Goal: Obtain resource: Obtain resource

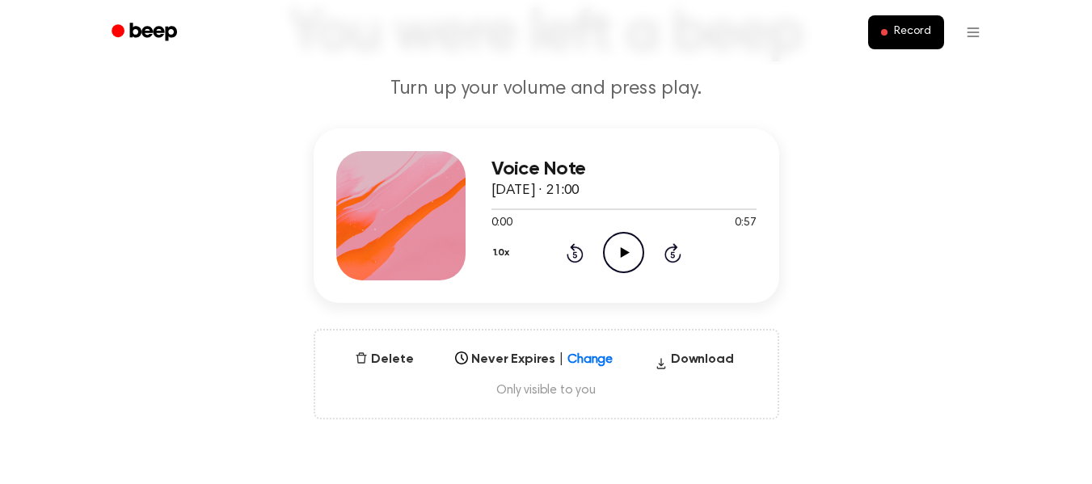
scroll to position [125, 0]
click at [511, 176] on h3 "Voice Note" at bounding box center [623, 169] width 265 height 22
click at [447, 179] on div at bounding box center [400, 214] width 129 height 129
click at [442, 248] on div at bounding box center [400, 214] width 129 height 129
click at [683, 361] on button "Download" at bounding box center [694, 362] width 92 height 26
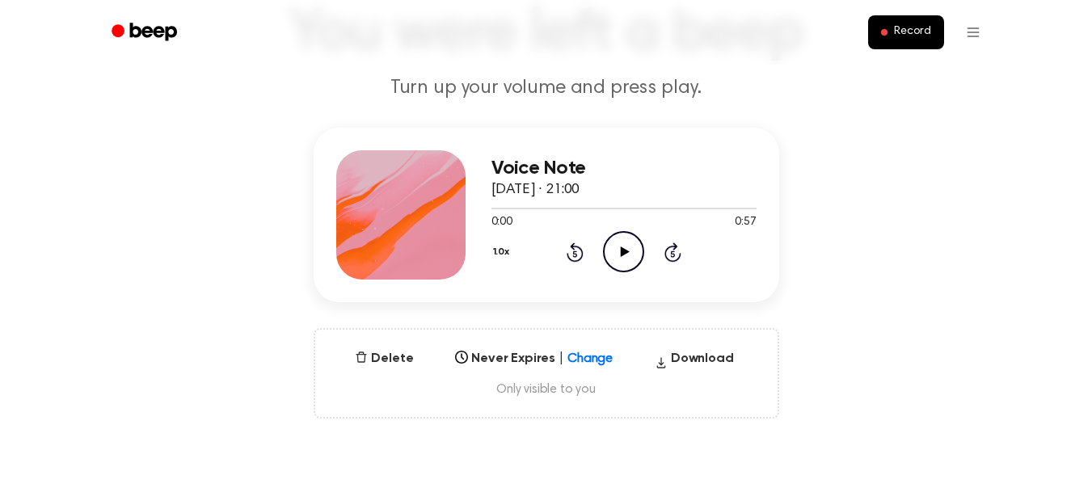
click at [851, 116] on main "You were left a beep Turn up your volume and press play. Voice Note [DATE] · 21…" at bounding box center [546, 393] width 1092 height 1037
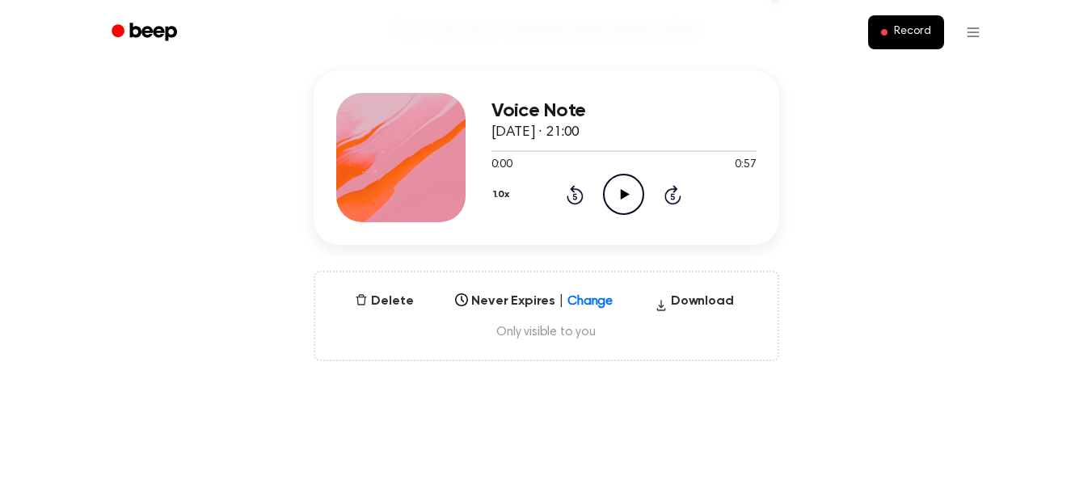
scroll to position [188, 0]
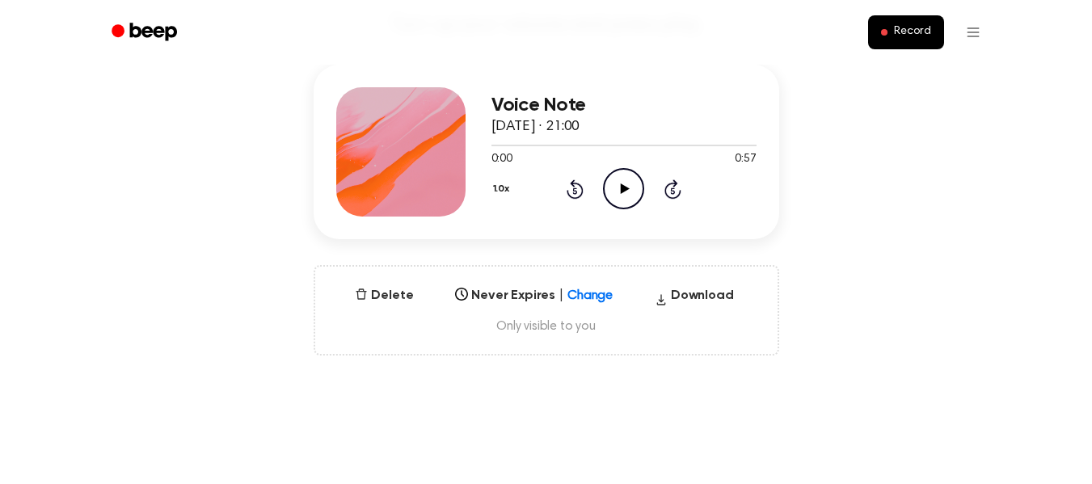
click at [528, 329] on span "Only visible to you" at bounding box center [546, 326] width 423 height 16
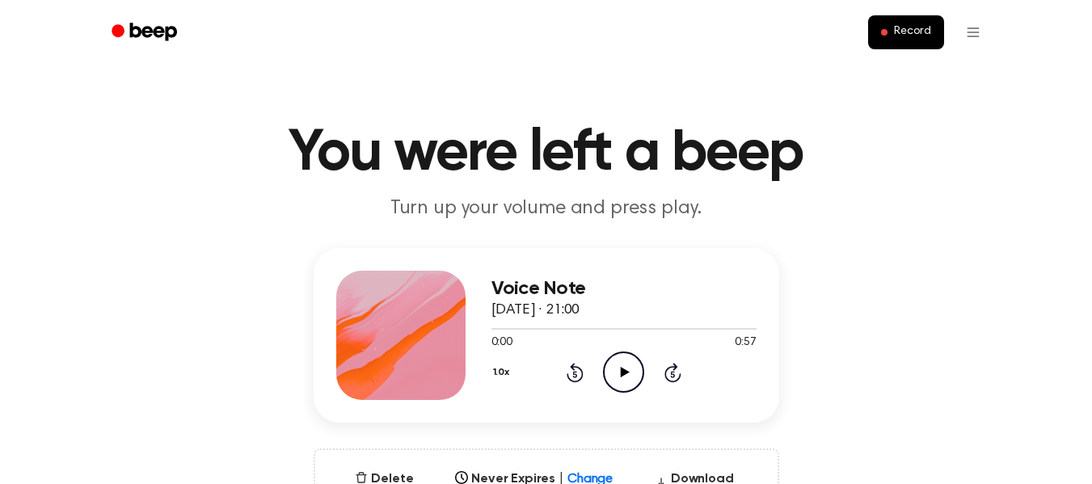
scroll to position [10, 0]
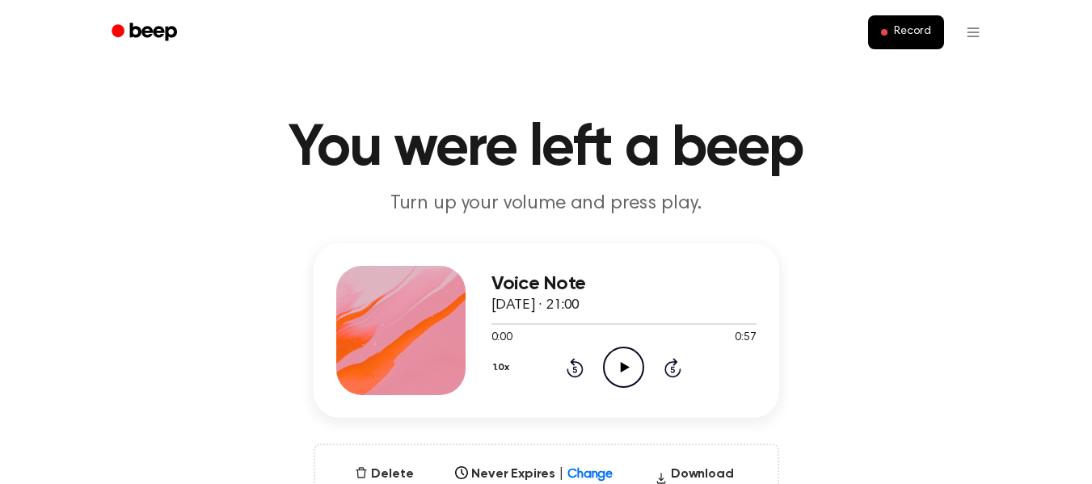
click at [559, 280] on h3 "Voice Note" at bounding box center [623, 284] width 265 height 22
click at [524, 307] on span "[DATE] · 21:00" at bounding box center [535, 305] width 89 height 15
click at [408, 322] on div at bounding box center [400, 330] width 129 height 129
click at [472, 377] on div "Voice Note [DATE] · 21:00 0:00 0:57 Your browser does not support the [object O…" at bounding box center [546, 330] width 465 height 175
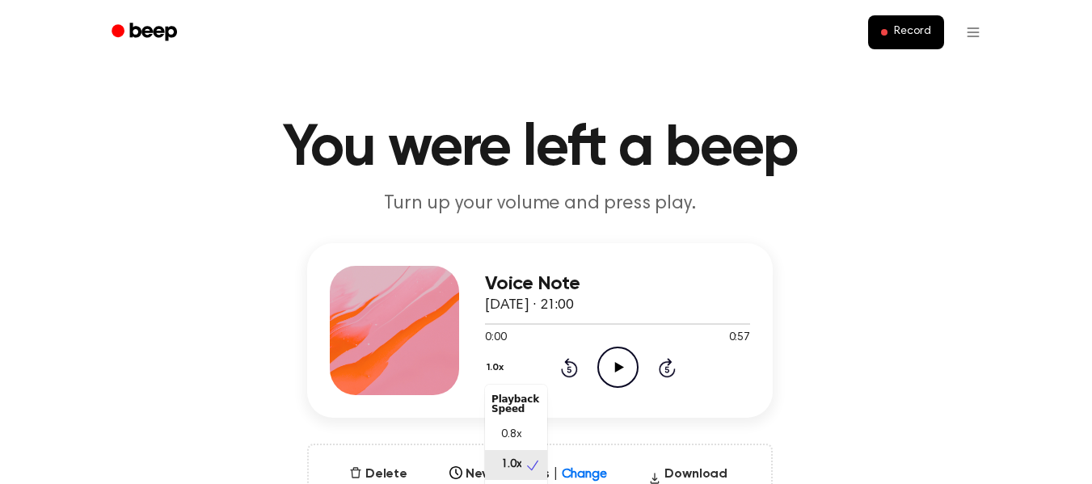
click at [509, 374] on button "1.0x" at bounding box center [497, 367] width 24 height 27
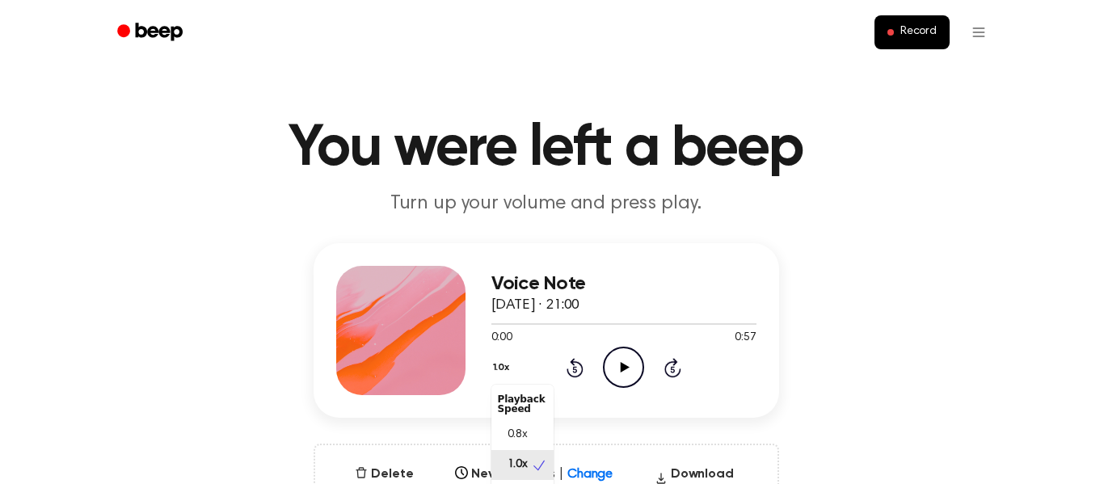
click at [866, 367] on div "Voice Note [DATE] · 21:00 0:00 0:57 Your browser does not support the [object O…" at bounding box center [545, 388] width 1053 height 291
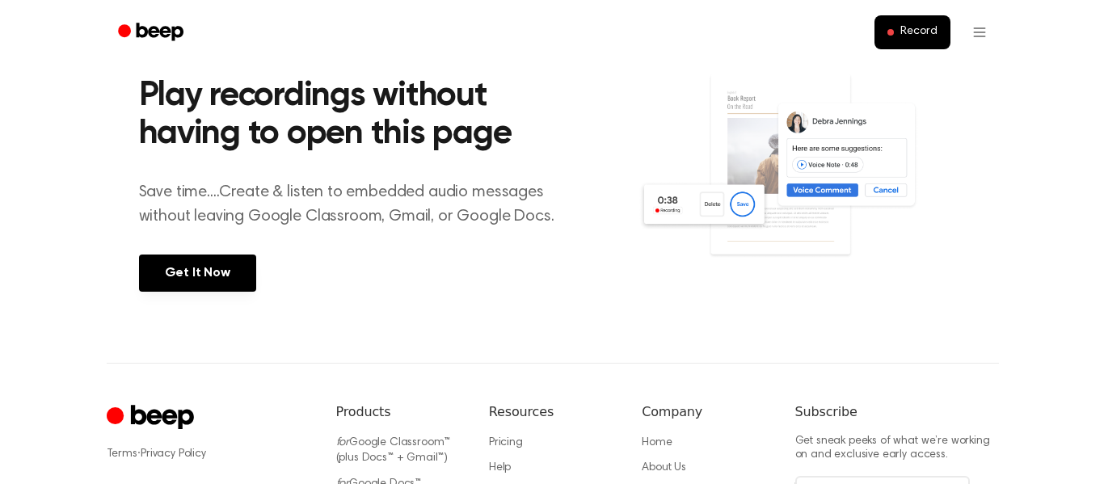
scroll to position [855, 0]
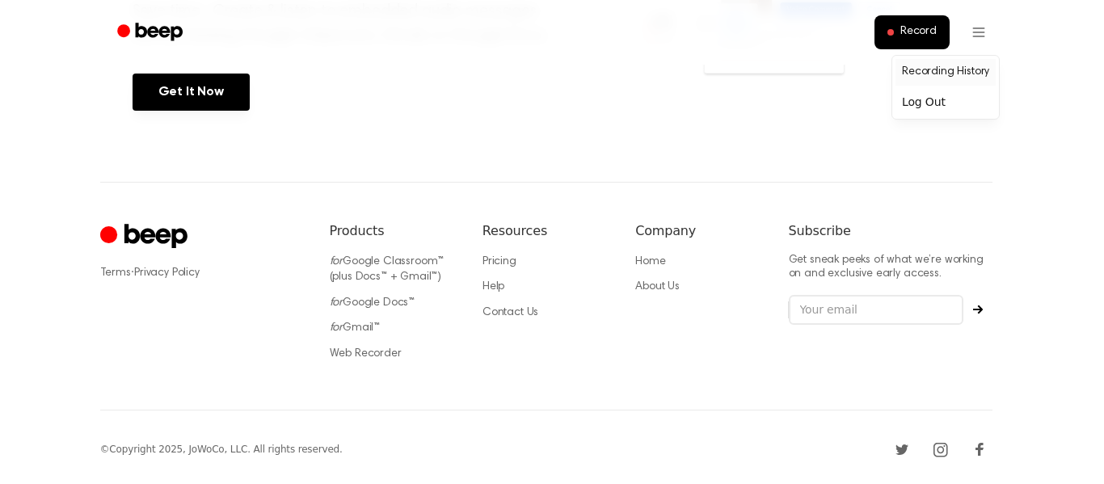
click at [932, 75] on link "Recording History" at bounding box center [945, 72] width 100 height 27
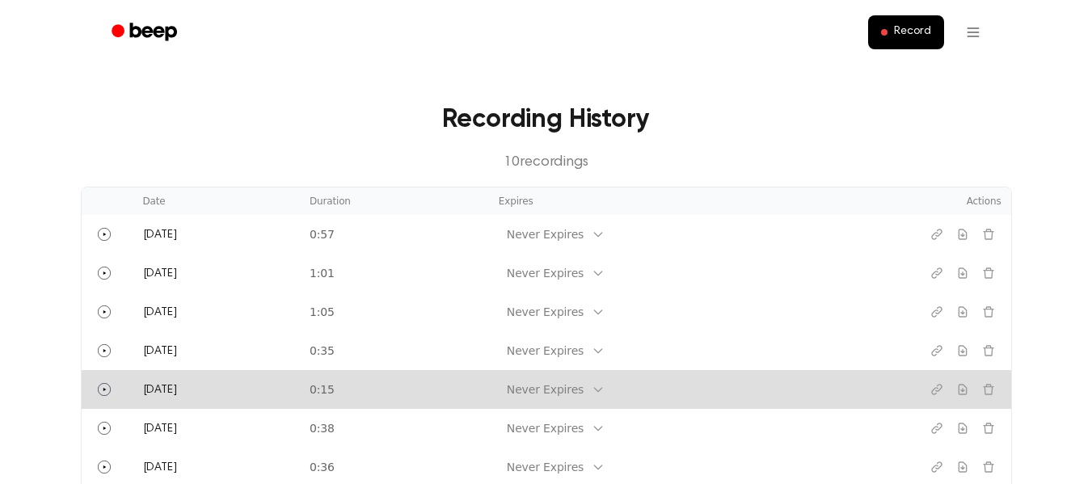
scroll to position [23, 0]
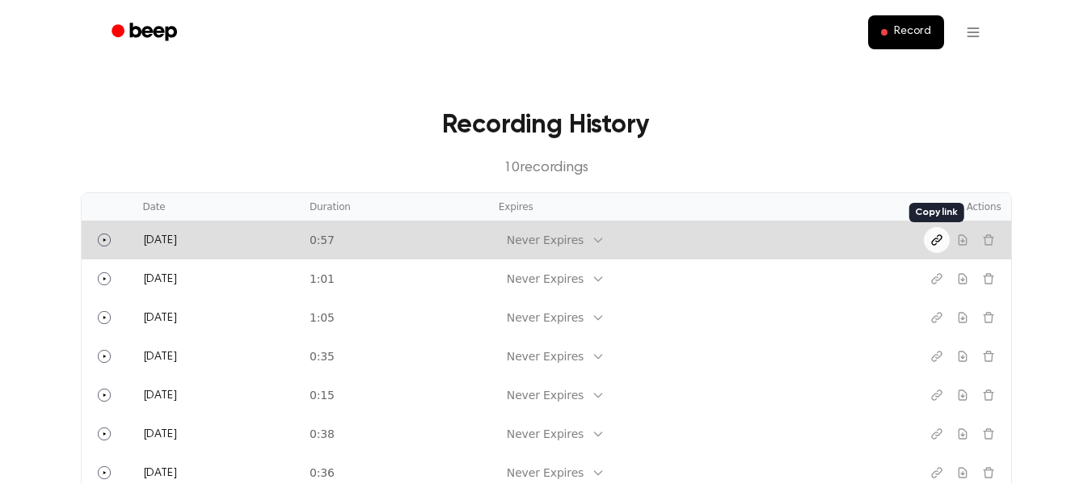
click at [937, 240] on icon "Copy link" at bounding box center [936, 240] width 13 height 13
